Goal: Task Accomplishment & Management: Manage account settings

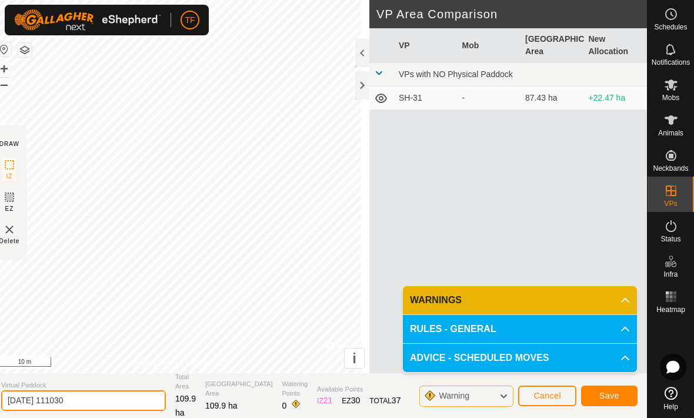
click at [98, 405] on input "[DATE] 111030" at bounding box center [83, 400] width 165 height 21
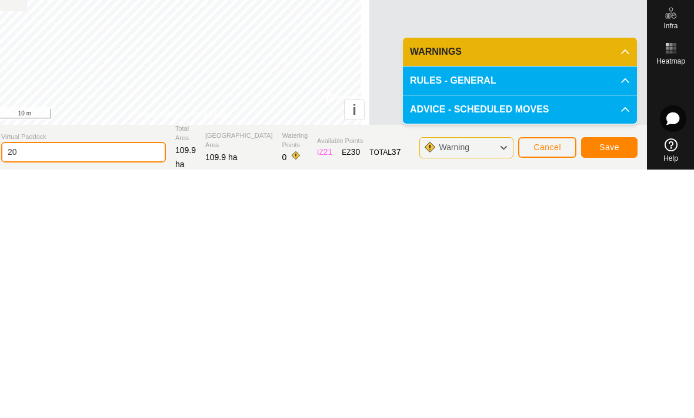
type input "2"
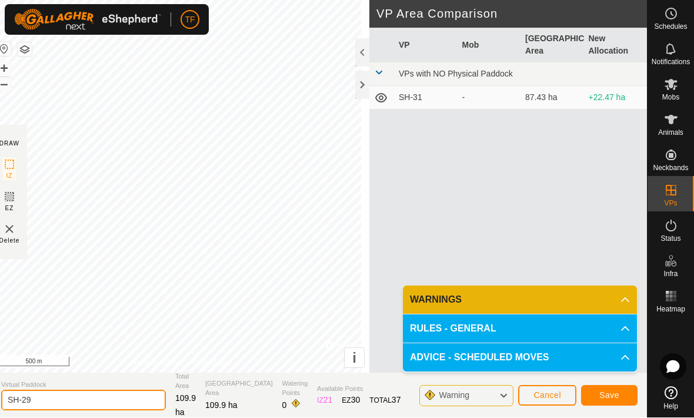
type input "SH-29"
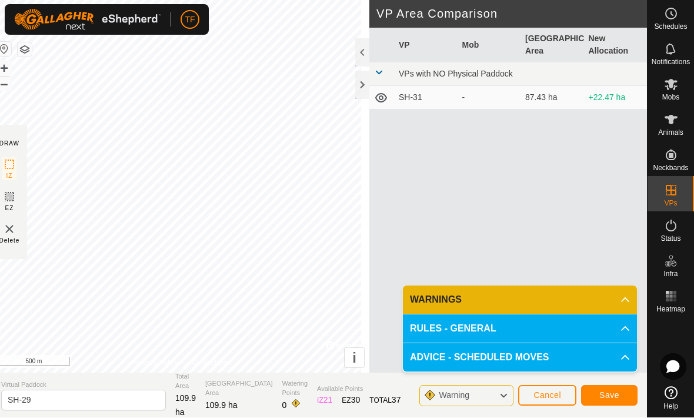
click at [615, 395] on span "Save" at bounding box center [609, 394] width 20 height 9
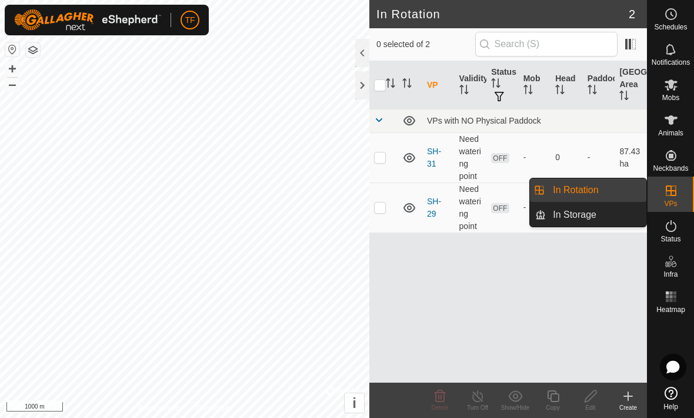
click at [607, 217] on link "In Storage" at bounding box center [596, 215] width 101 height 24
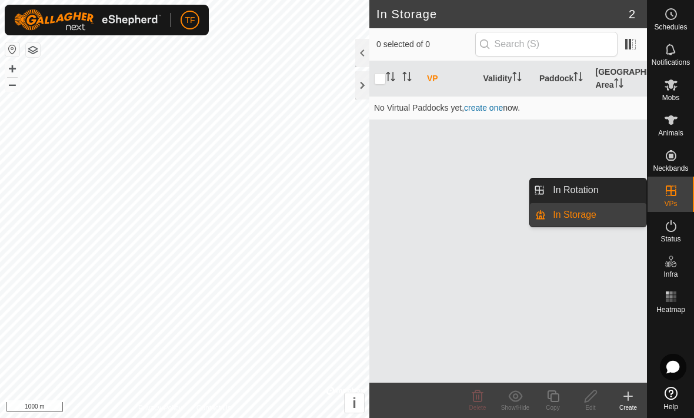
click at [604, 191] on link "In Rotation" at bounding box center [596, 190] width 101 height 24
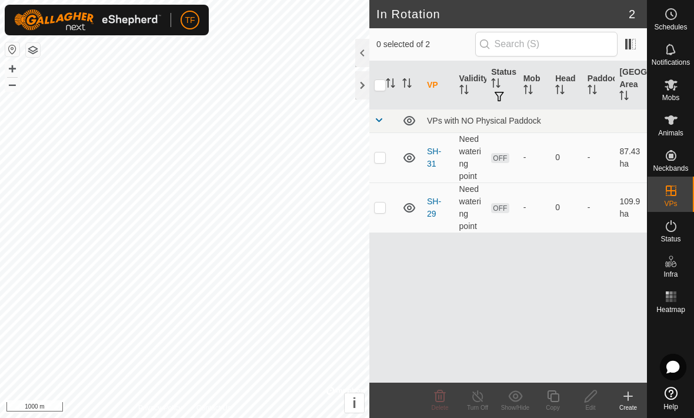
click at [499, 159] on span "OFF" at bounding box center [500, 158] width 18 height 10
click at [553, 153] on td "0" at bounding box center [566, 157] width 32 height 50
click at [388, 160] on td at bounding box center [383, 157] width 28 height 50
click at [378, 161] on p-checkbox at bounding box center [380, 156] width 12 height 9
click at [381, 156] on p-checkbox at bounding box center [380, 156] width 12 height 9
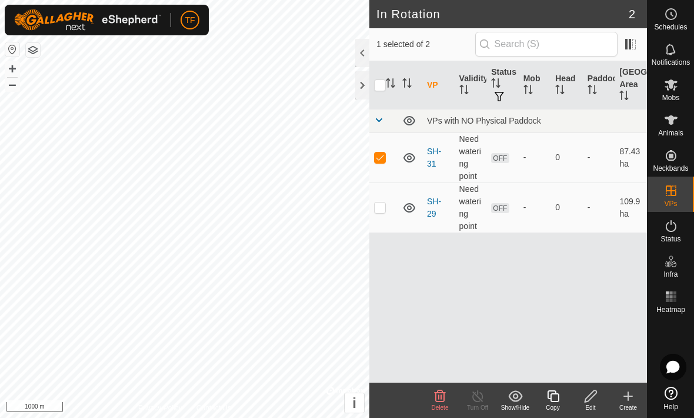
click at [502, 158] on span "OFF" at bounding box center [500, 158] width 18 height 10
click at [385, 156] on p-checkbox at bounding box center [380, 156] width 12 height 9
checkbox input "false"
click at [676, 129] on span "Animals" at bounding box center [670, 132] width 25 height 7
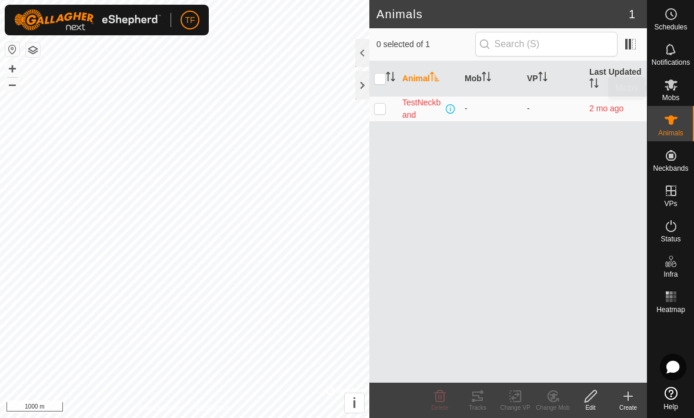
click at [679, 87] on es-mob-svg-icon at bounding box center [670, 84] width 21 height 19
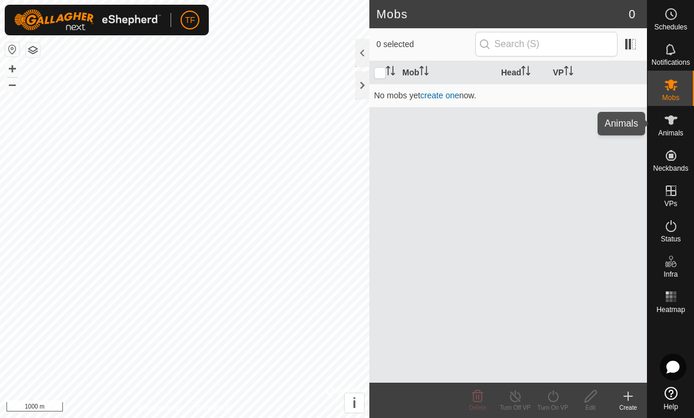
click at [674, 123] on icon at bounding box center [671, 120] width 14 height 14
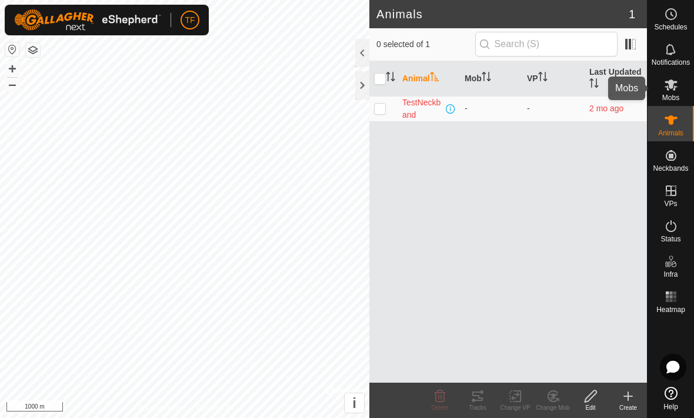
click at [668, 96] on span "Mobs" at bounding box center [670, 97] width 17 height 7
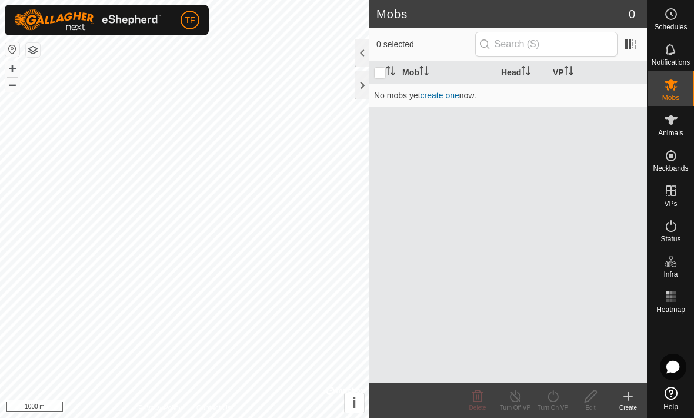
click at [453, 91] on link "create one" at bounding box center [439, 95] width 39 height 9
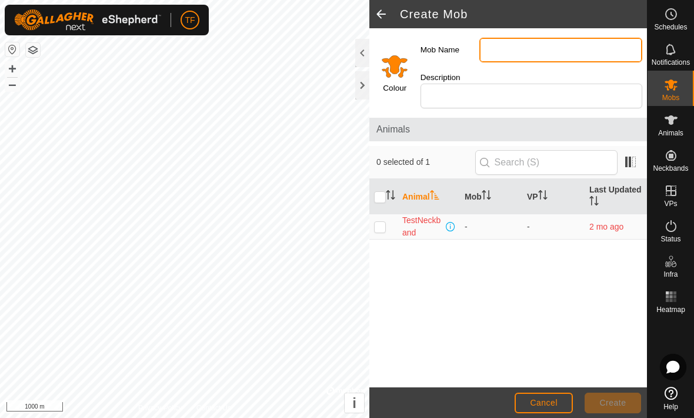
click at [562, 46] on input "Mob Name" at bounding box center [560, 50] width 163 height 25
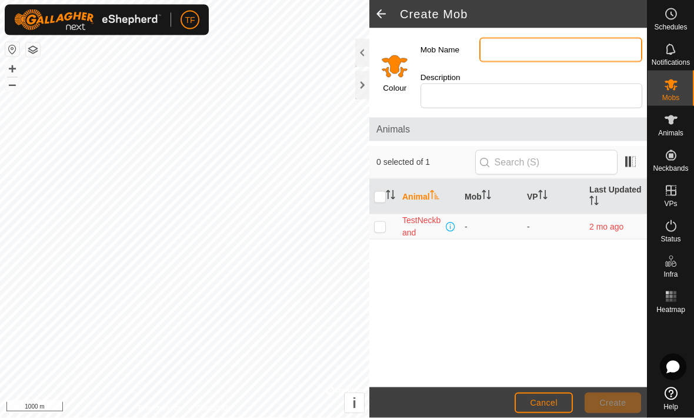
type input "C"
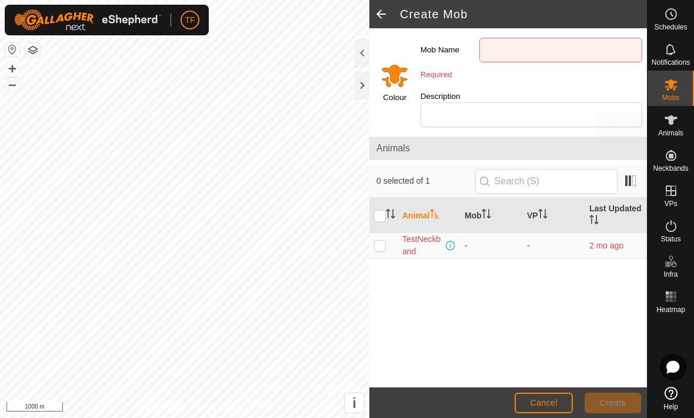
click at [676, 131] on span "Animals" at bounding box center [670, 132] width 25 height 7
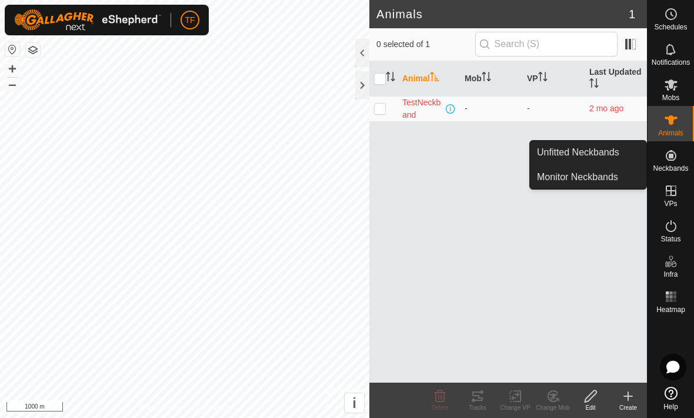
click at [624, 153] on link "Unfitted Neckbands" at bounding box center [588, 153] width 116 height 24
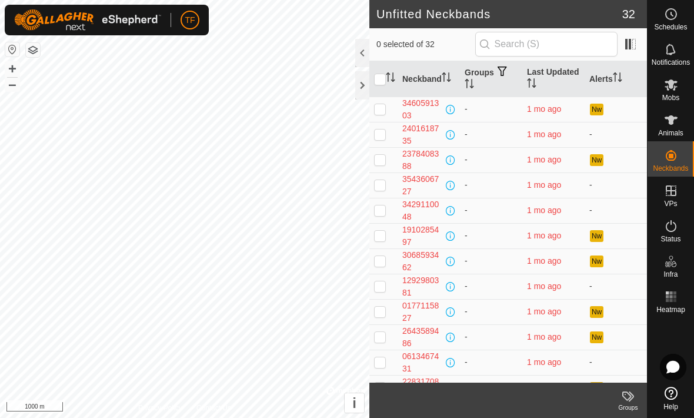
click at [410, 108] on div "3460591303" at bounding box center [422, 109] width 41 height 25
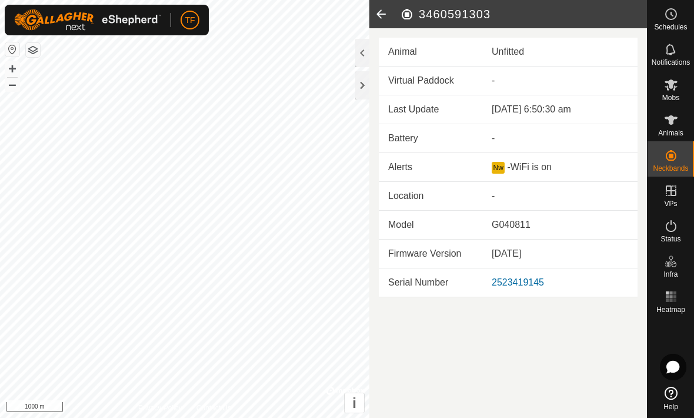
click at [382, 19] on icon at bounding box center [381, 14] width 24 height 28
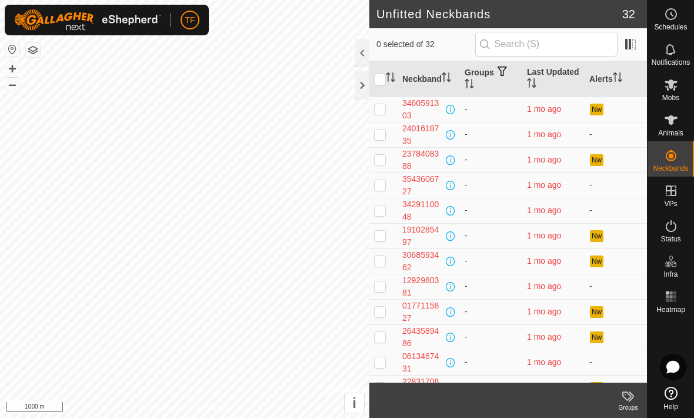
click at [381, 109] on p-checkbox at bounding box center [380, 108] width 12 height 9
checkbox input "true"
click at [384, 134] on p-checkbox at bounding box center [380, 133] width 12 height 9
checkbox input "true"
click at [382, 165] on td at bounding box center [383, 159] width 28 height 25
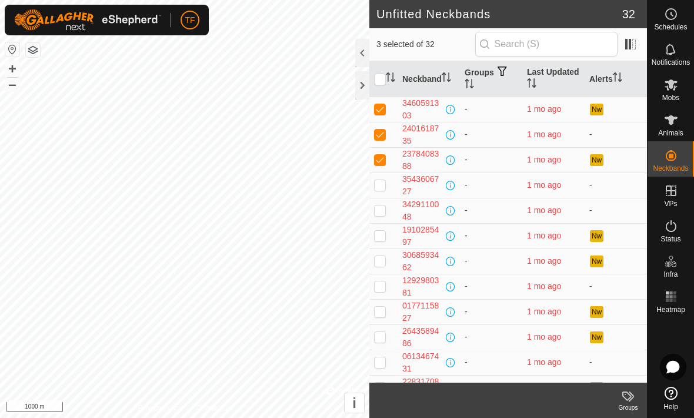
click at [385, 163] on p-checkbox at bounding box center [380, 159] width 12 height 9
checkbox input "false"
click at [381, 138] on p-checkbox at bounding box center [380, 133] width 12 height 9
checkbox input "false"
click at [385, 114] on p-checkbox at bounding box center [380, 108] width 12 height 9
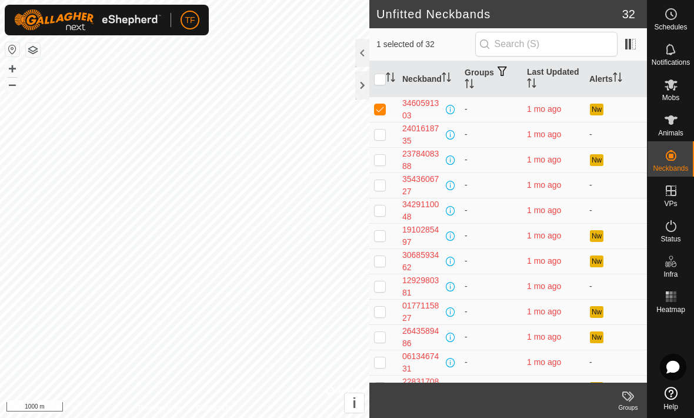
checkbox input "false"
click at [358, 84] on div at bounding box center [362, 85] width 14 height 28
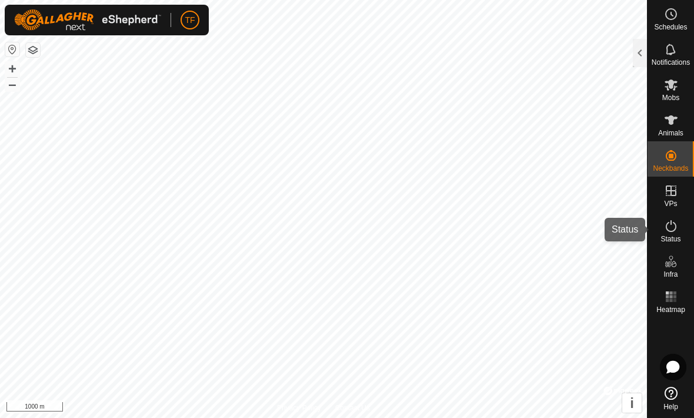
click at [677, 235] on span "Status" at bounding box center [670, 238] width 20 height 7
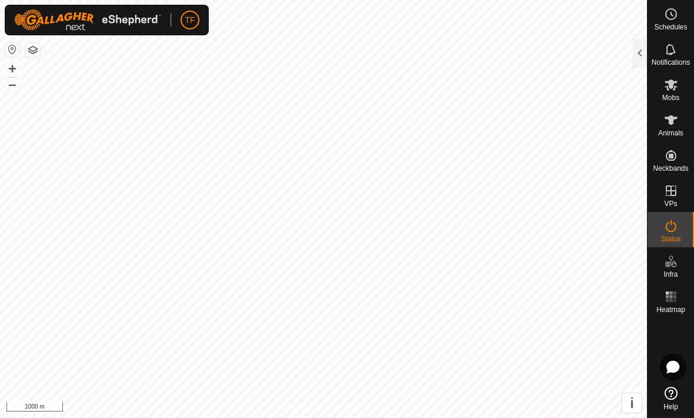
click at [672, 231] on icon at bounding box center [671, 226] width 11 height 12
